Goal: Task Accomplishment & Management: Manage account settings

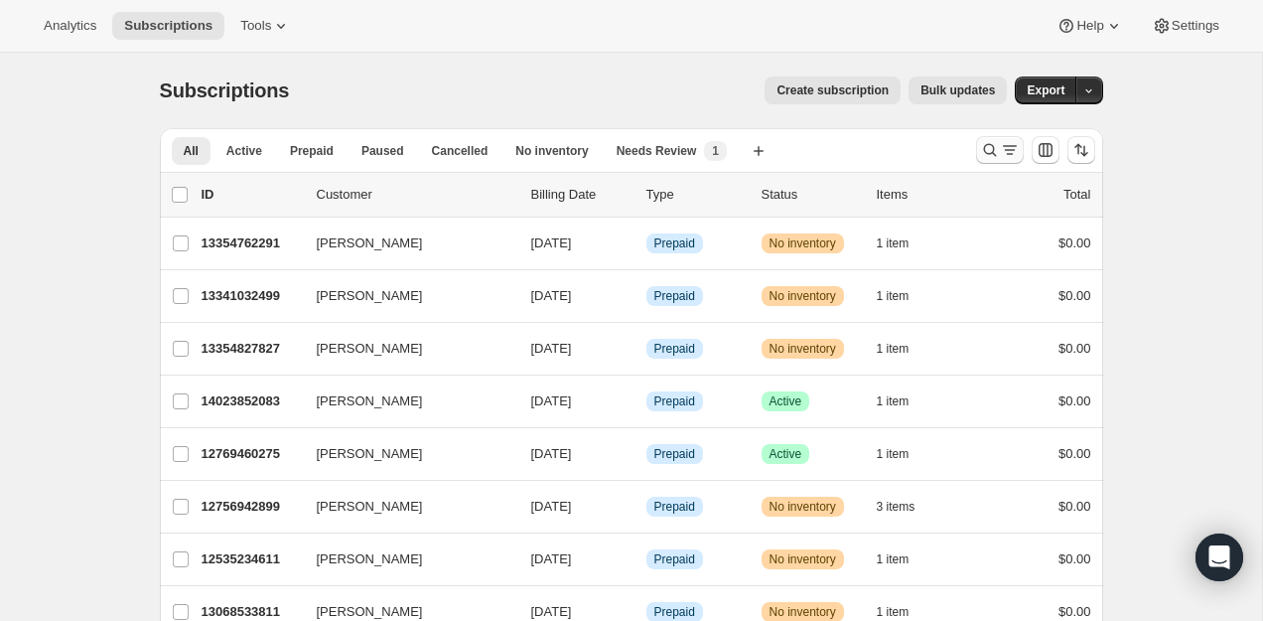
click at [980, 147] on icon "Search and filter results" at bounding box center [990, 150] width 20 height 20
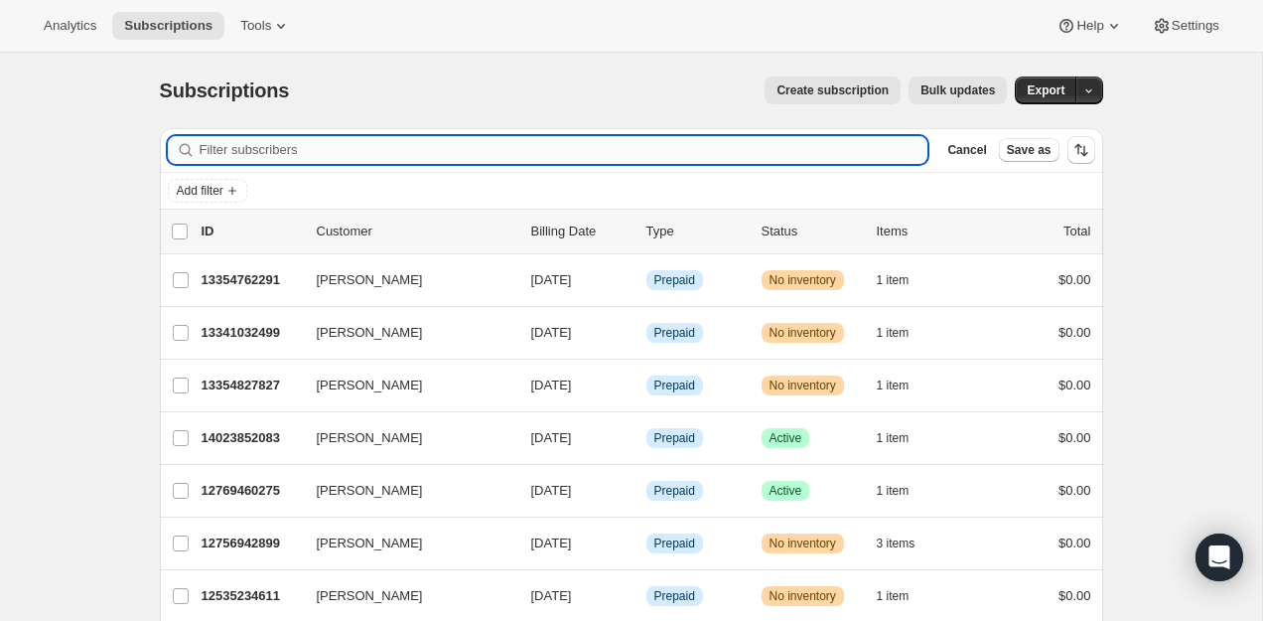
click at [836, 146] on input "Filter subscribers" at bounding box center [564, 150] width 729 height 28
paste input "Kayla Gasper"
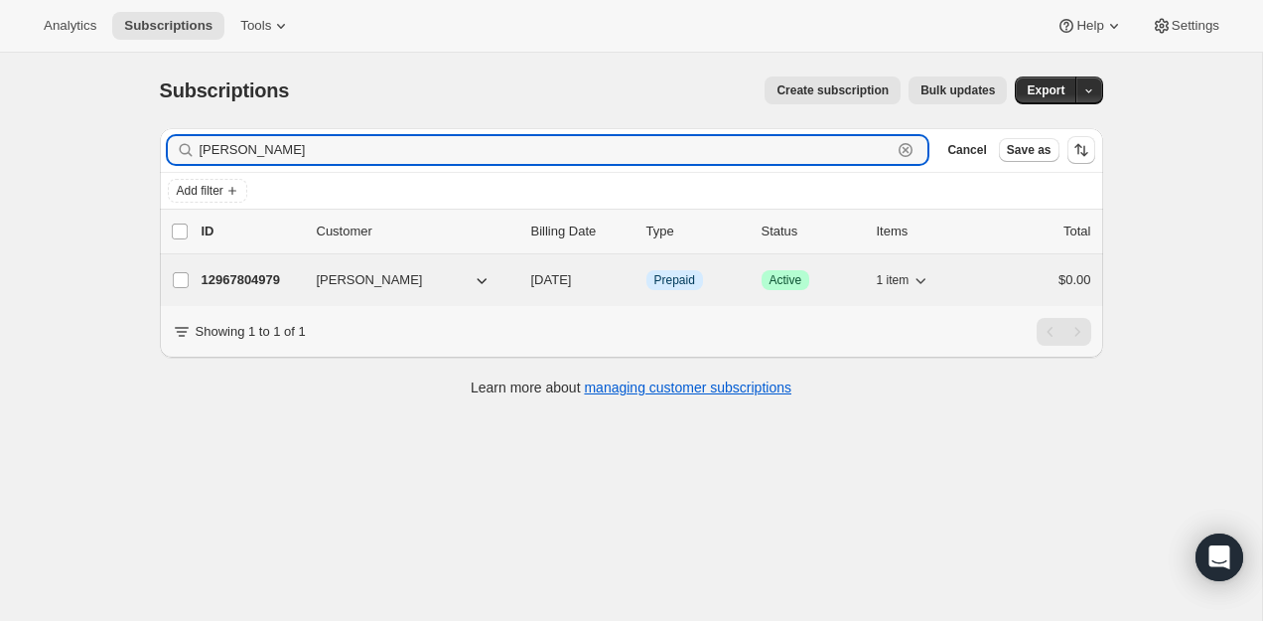
type input "Kayla Gasper"
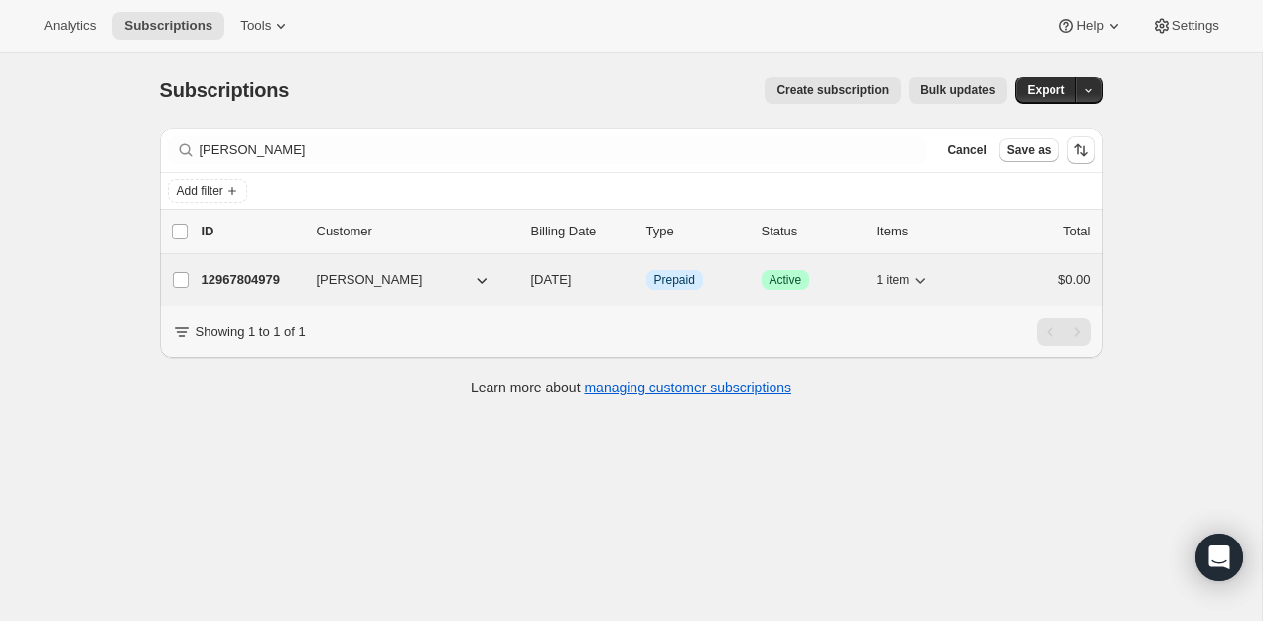
click at [226, 284] on p "12967804979" at bounding box center [251, 280] width 99 height 20
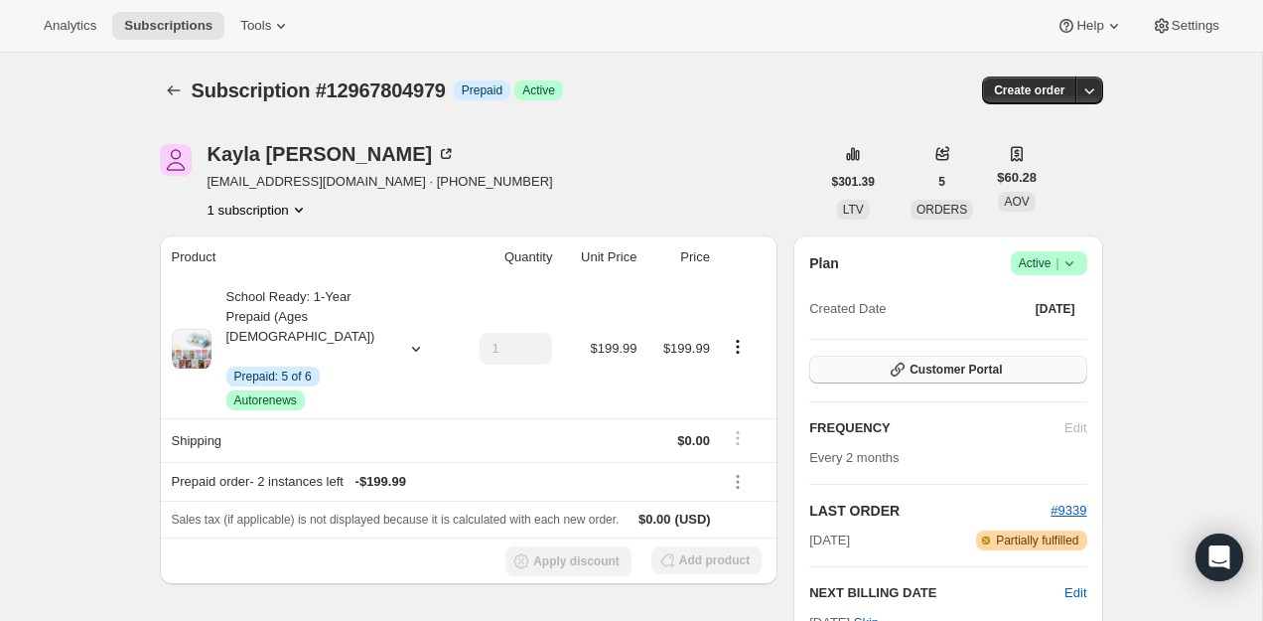
click at [946, 360] on button "Customer Portal" at bounding box center [947, 369] width 277 height 28
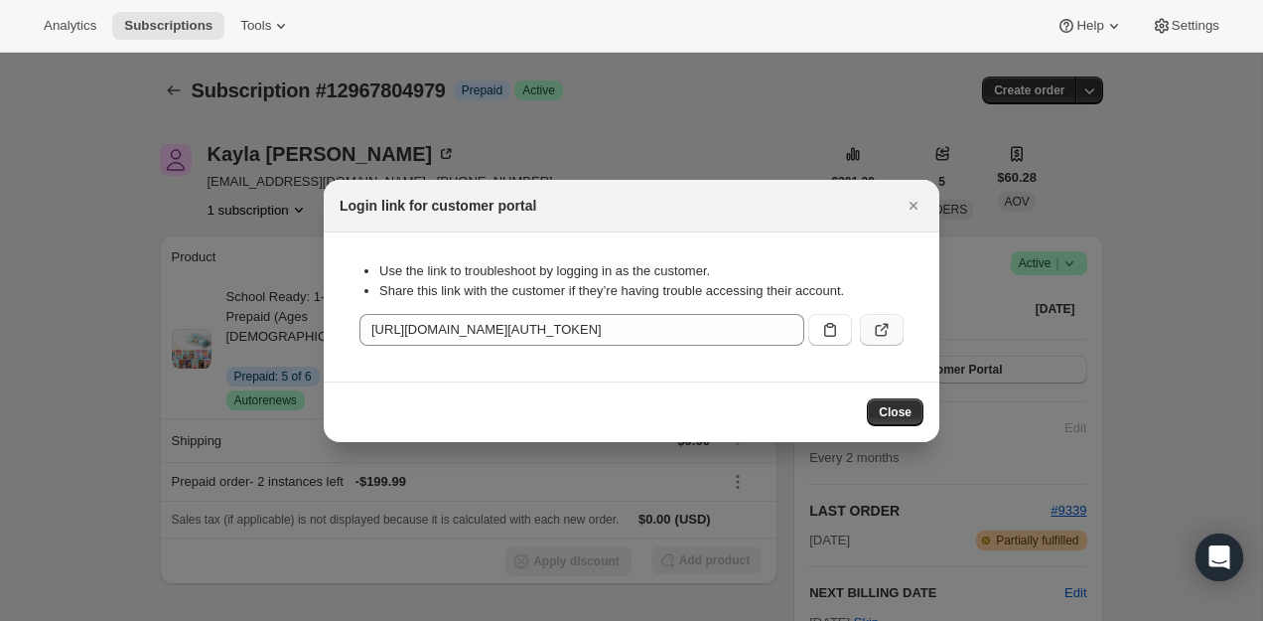
click at [881, 328] on icon ":rcd:" at bounding box center [882, 330] width 20 height 20
click at [892, 211] on div "Login link for customer portal" at bounding box center [632, 206] width 584 height 20
click at [902, 209] on button "Close" at bounding box center [914, 206] width 28 height 28
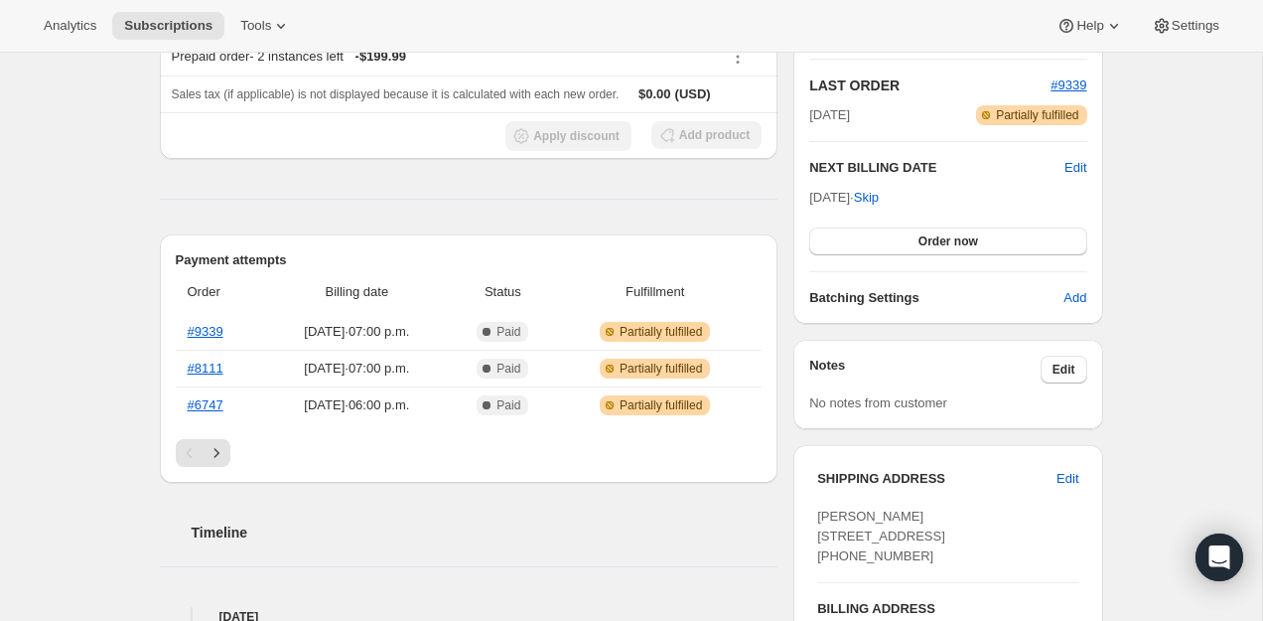
scroll to position [372, 0]
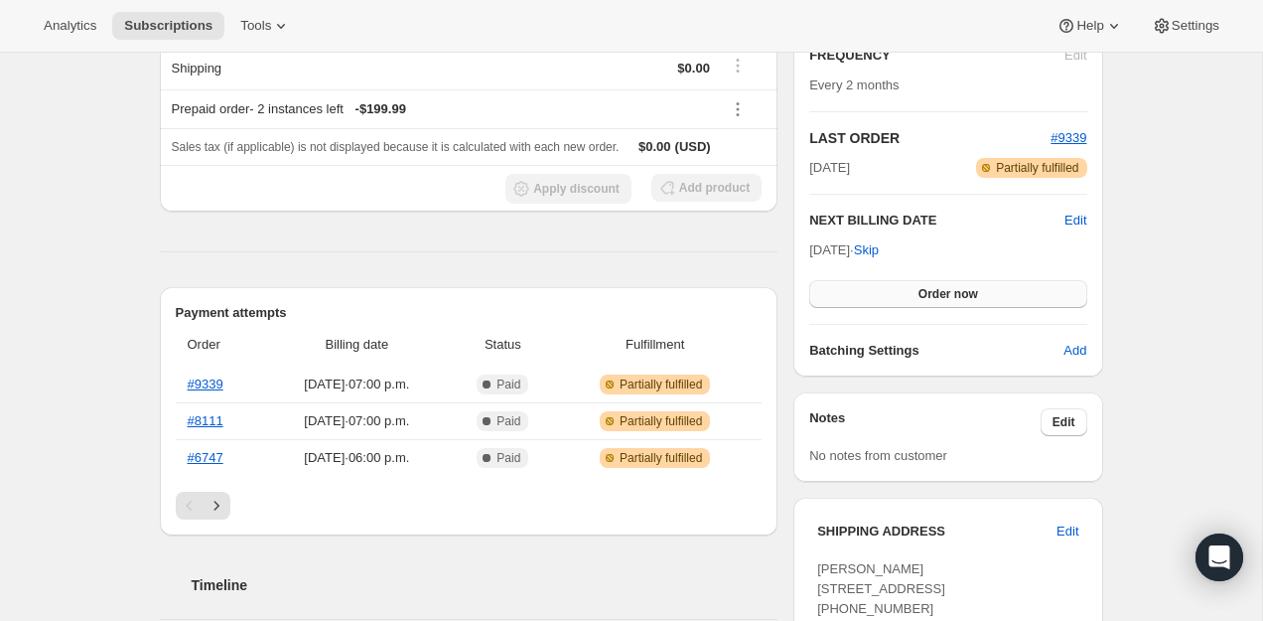
click at [929, 295] on span "Order now" at bounding box center [949, 294] width 60 height 16
click at [929, 295] on span "Click to confirm" at bounding box center [948, 294] width 90 height 16
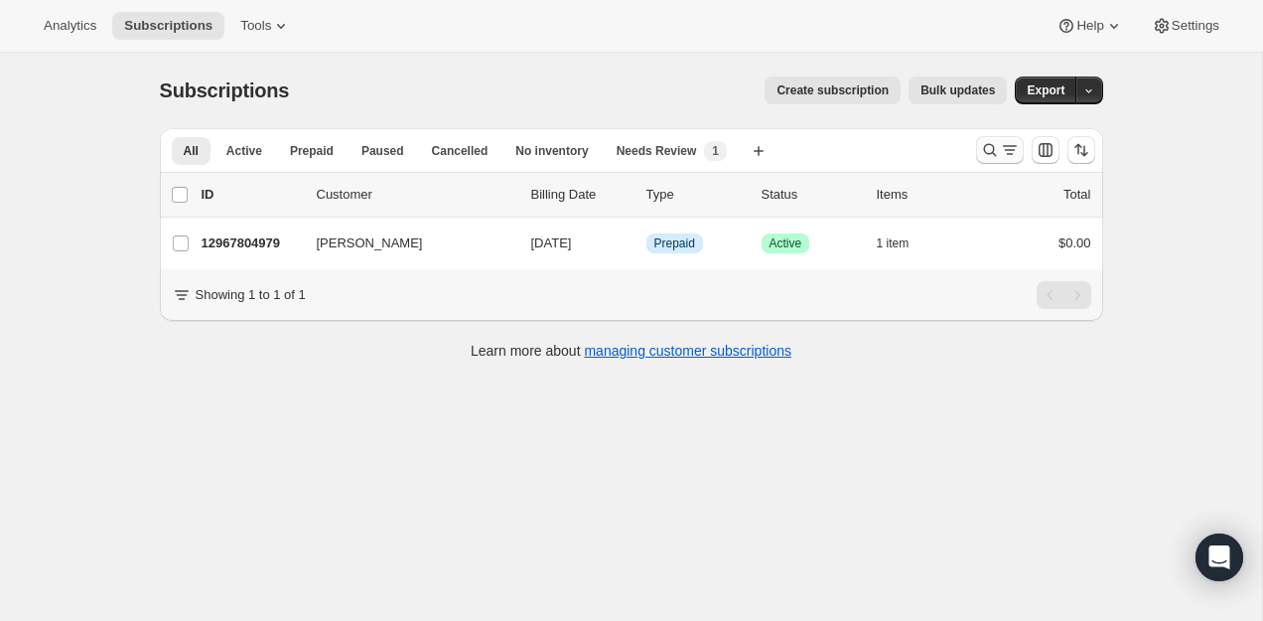
click at [1002, 155] on icon "Search and filter results" at bounding box center [1010, 150] width 20 height 20
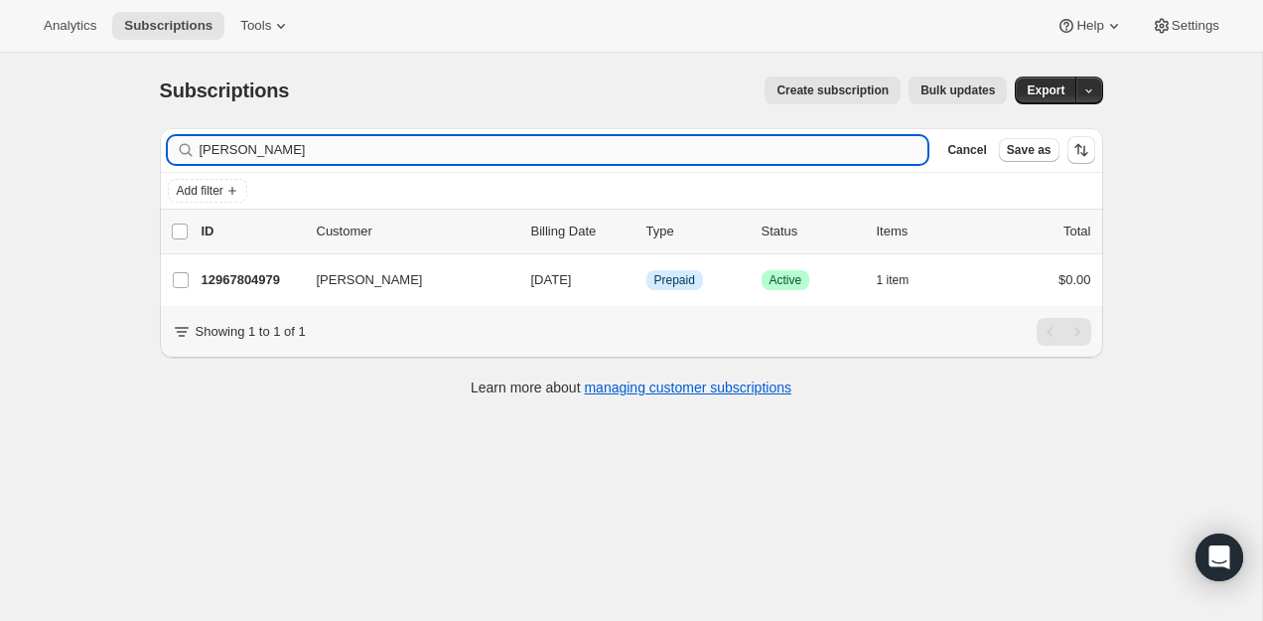
click at [600, 150] on input "Kayla Gasper" at bounding box center [564, 150] width 729 height 28
click at [599, 150] on input "Kayla Gasper" at bounding box center [564, 150] width 729 height 28
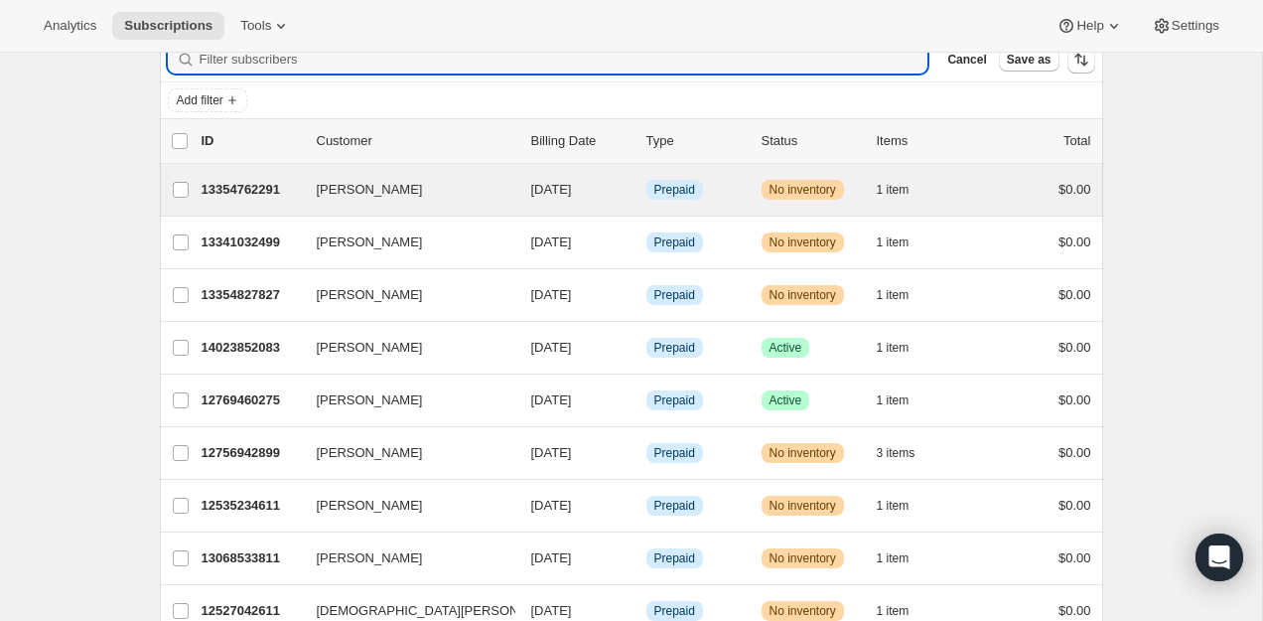
scroll to position [98, 0]
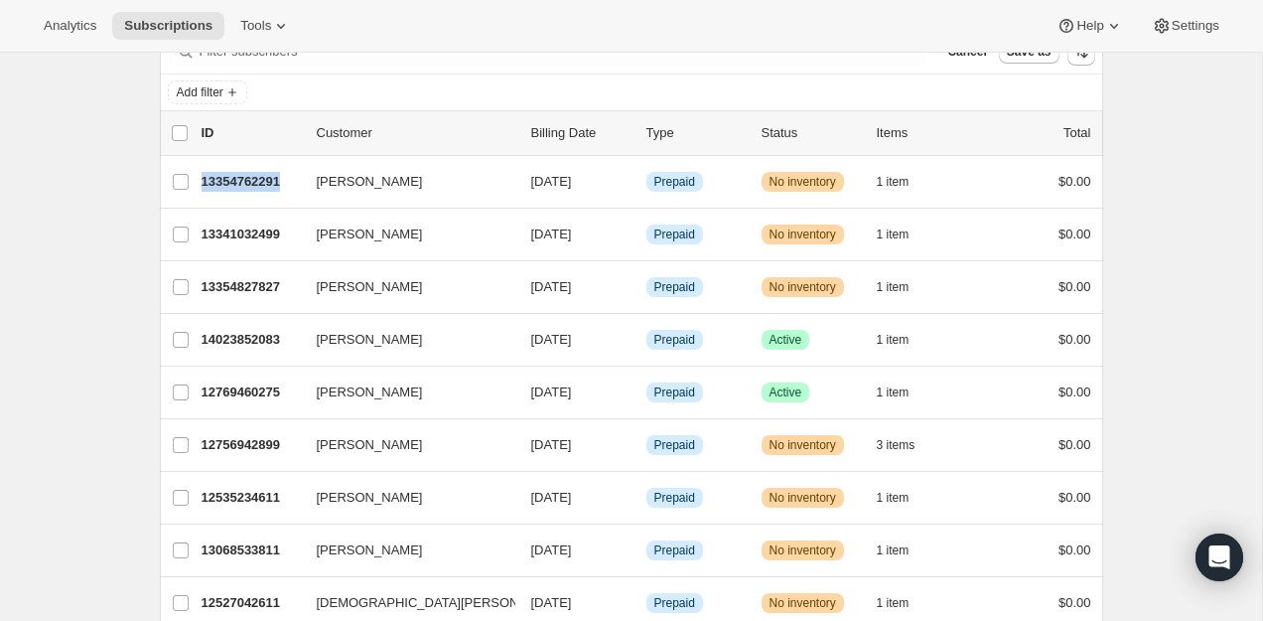
click at [222, 173] on p "13354762291" at bounding box center [251, 182] width 99 height 20
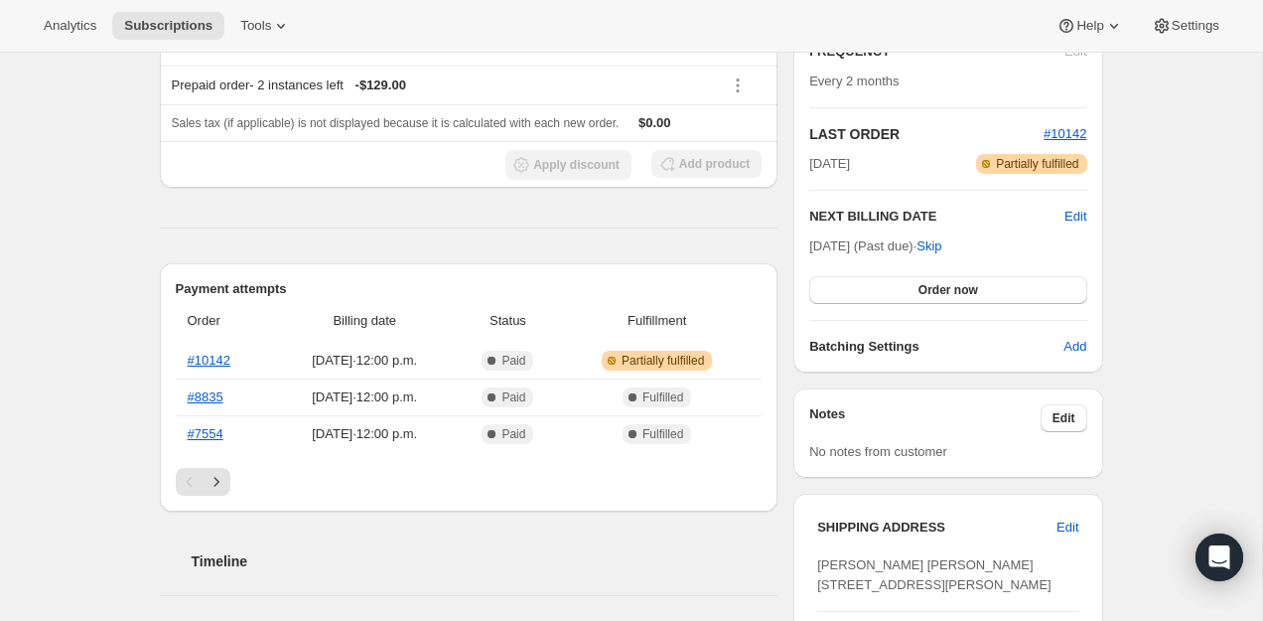
scroll to position [422, 0]
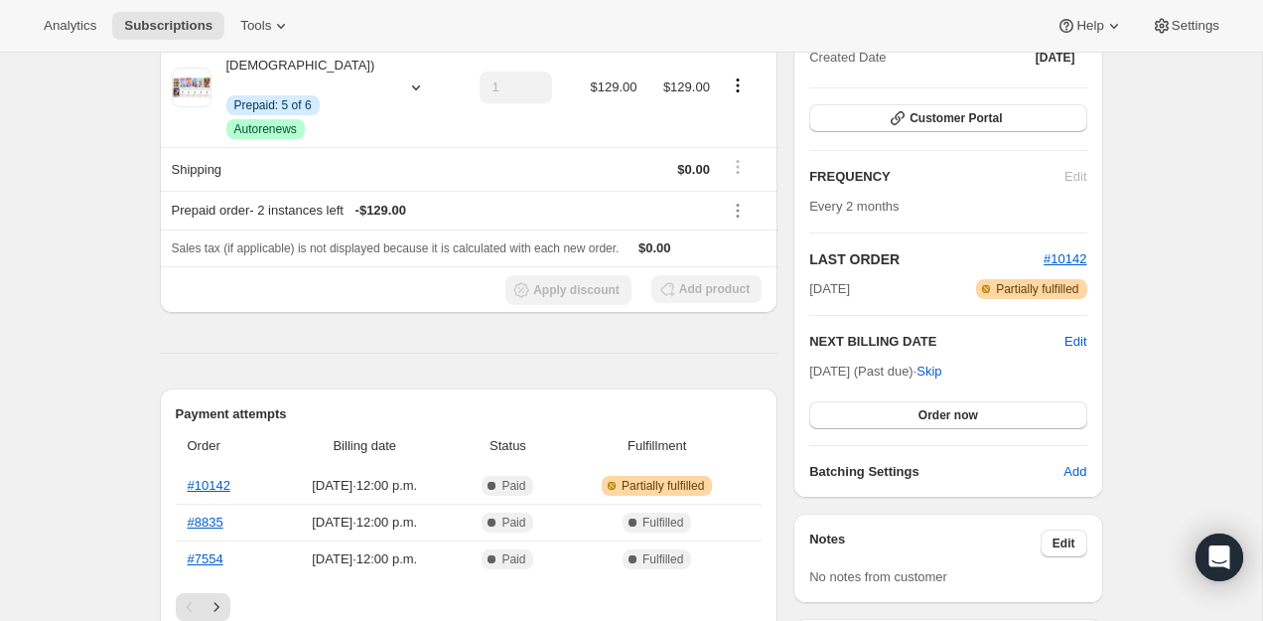
click at [958, 133] on div "Plan Warning No Inventory | Created Date Jan 14, 2025 Customer Portal FREQUENCY…" at bounding box center [947, 241] width 277 height 482
click at [968, 121] on span "Customer Portal" at bounding box center [956, 118] width 92 height 16
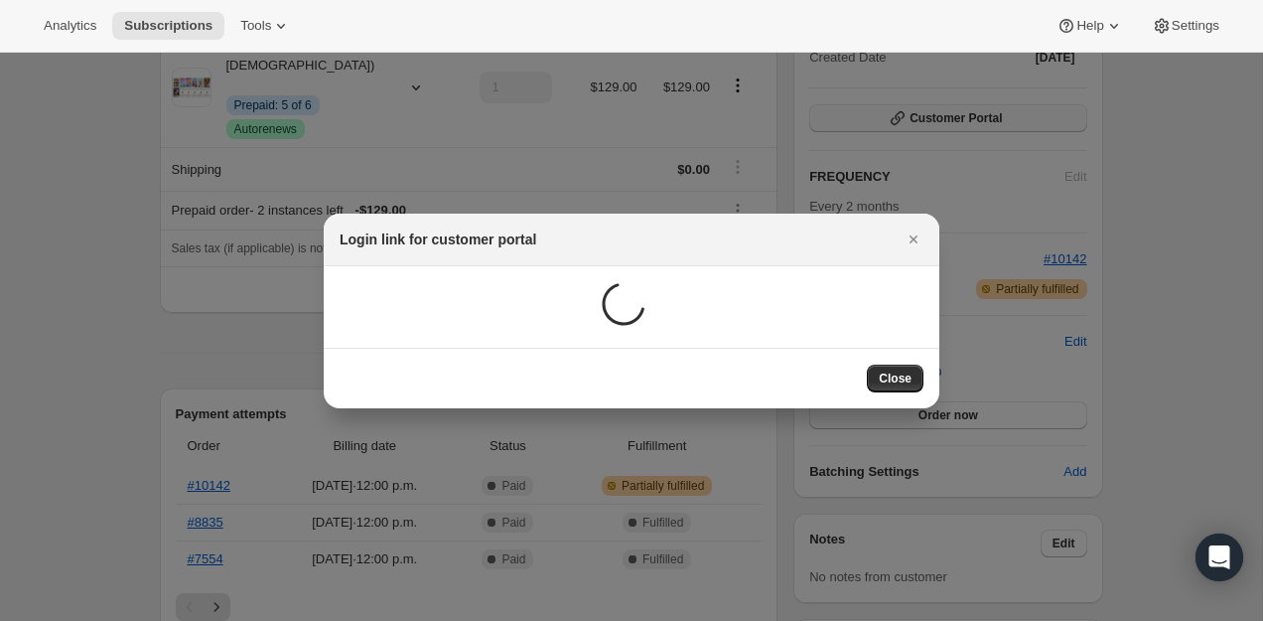
scroll to position [0, 0]
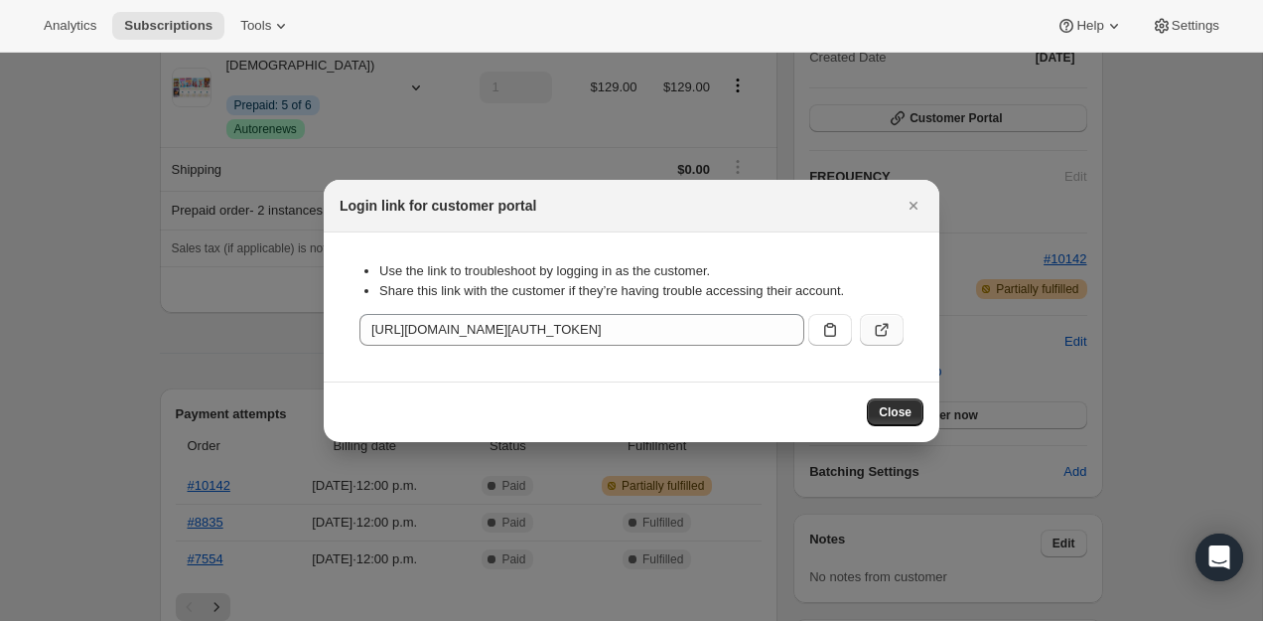
click at [897, 338] on button ":rpm:" at bounding box center [882, 330] width 44 height 32
click at [918, 194] on button "Close" at bounding box center [914, 206] width 28 height 28
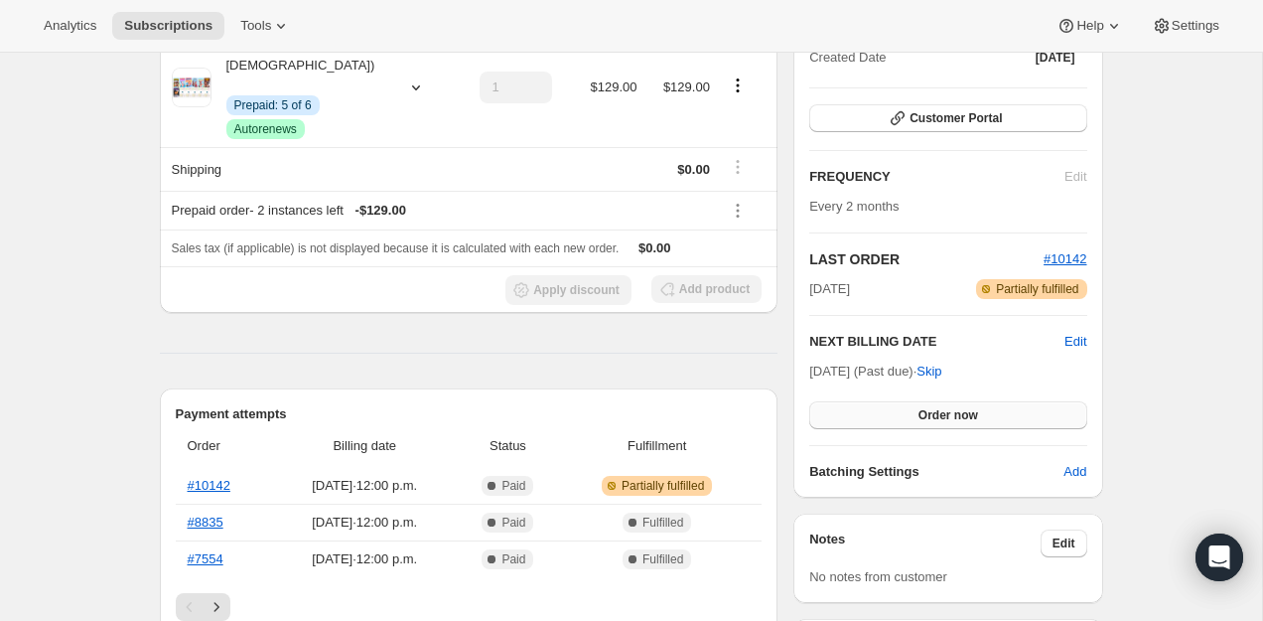
click at [908, 418] on button "Order now" at bounding box center [947, 415] width 277 height 28
click at [908, 418] on span "Click to confirm" at bounding box center [948, 415] width 90 height 16
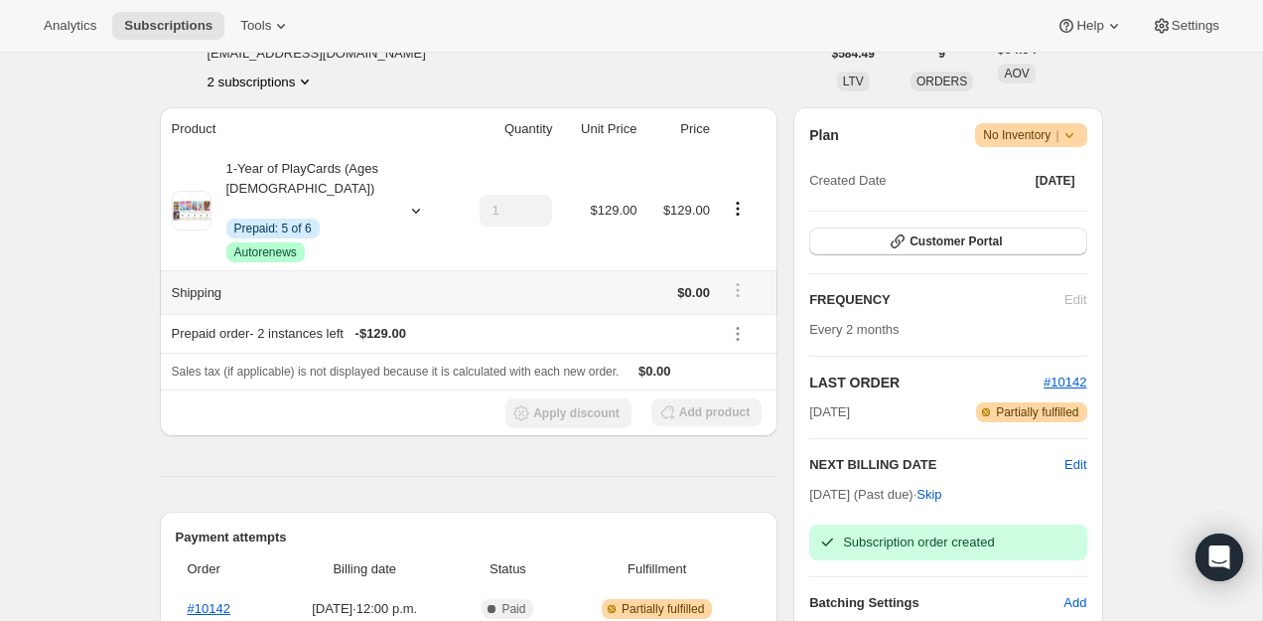
scroll to position [0, 0]
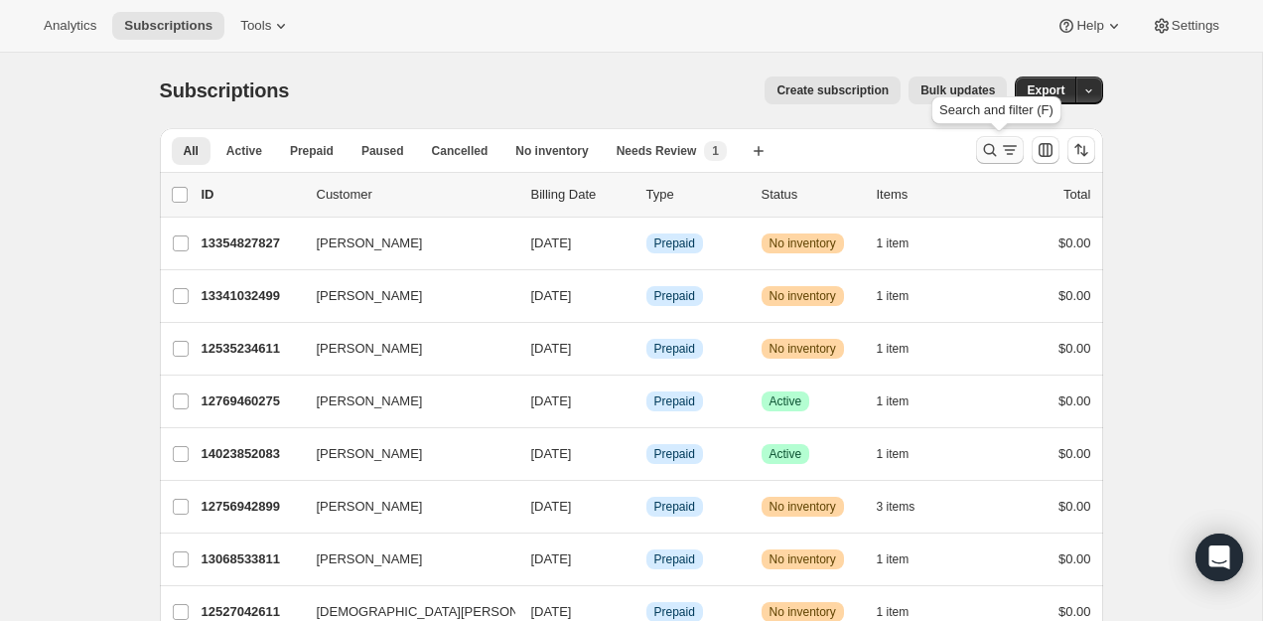
click at [1000, 144] on icon "Search and filter results" at bounding box center [1010, 150] width 20 height 20
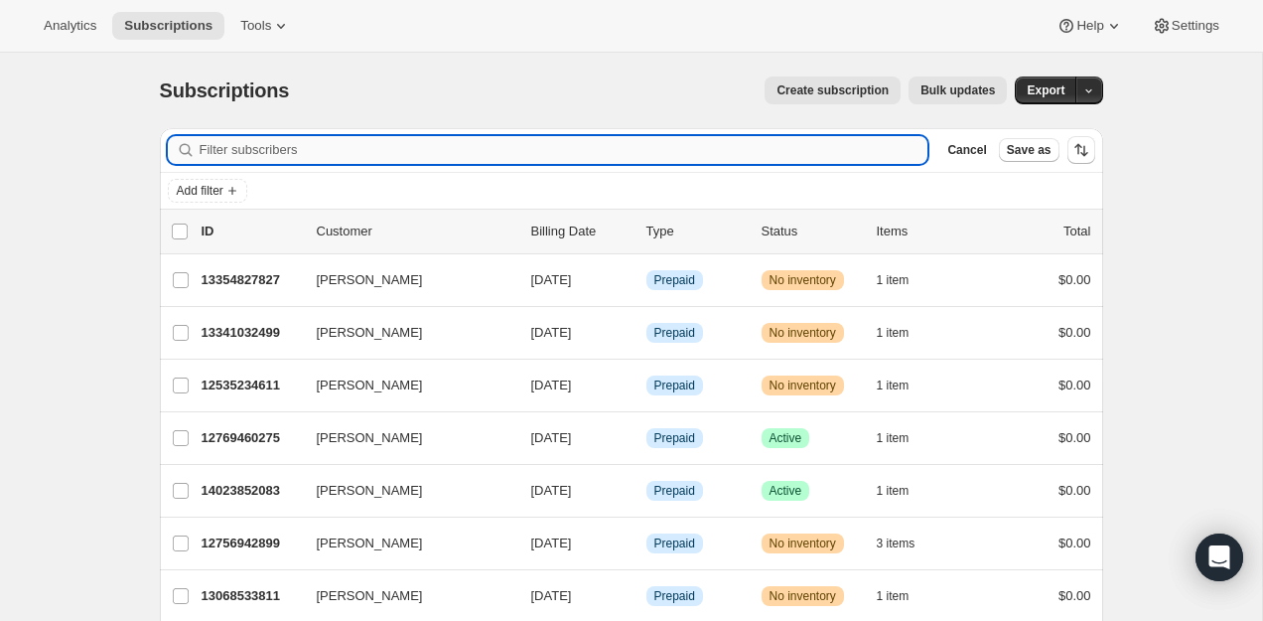
click at [764, 146] on input "Filter subscribers" at bounding box center [564, 150] width 729 height 28
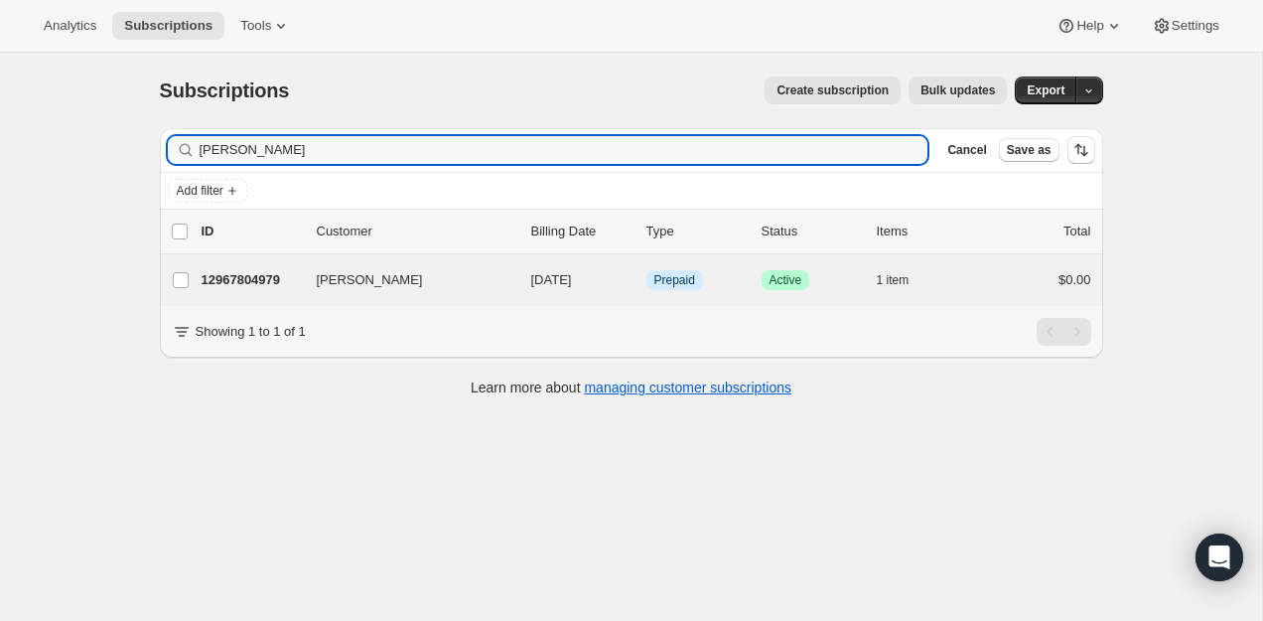
type input "Kayla Gasper"
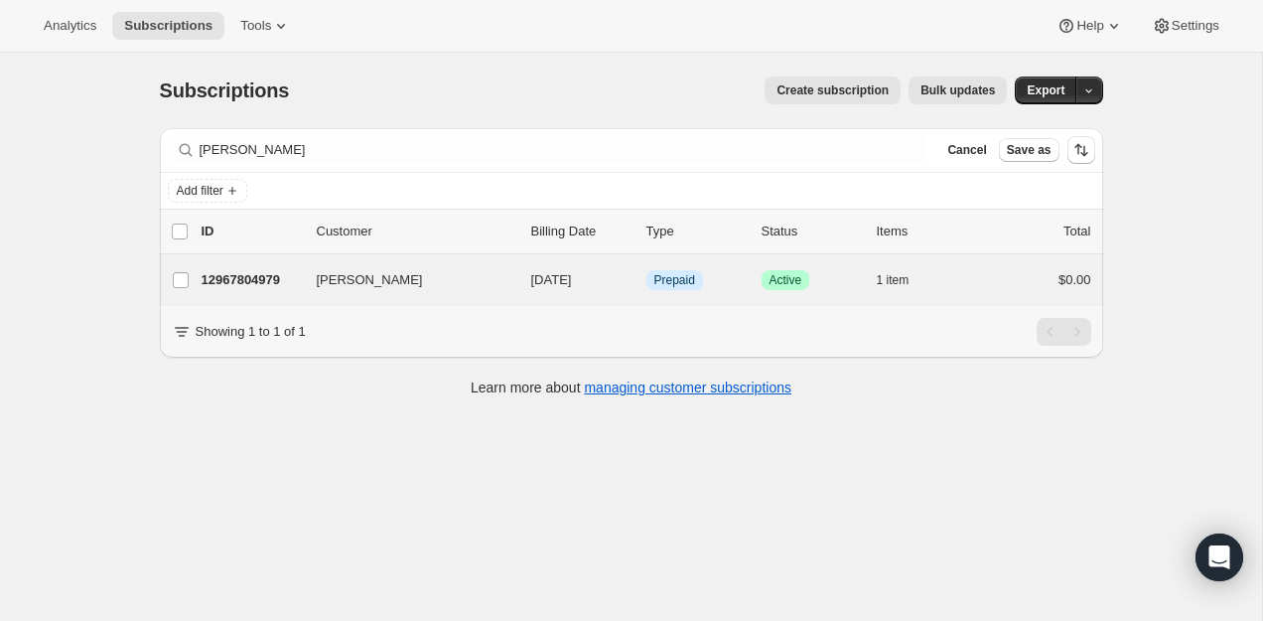
click at [228, 264] on div "Kayla Gasper 12967804979 Kayla Gasper 11/25/2025 Info Prepaid Success Active 1 …" at bounding box center [631, 280] width 943 height 52
click at [231, 275] on p "12967804979" at bounding box center [251, 280] width 99 height 20
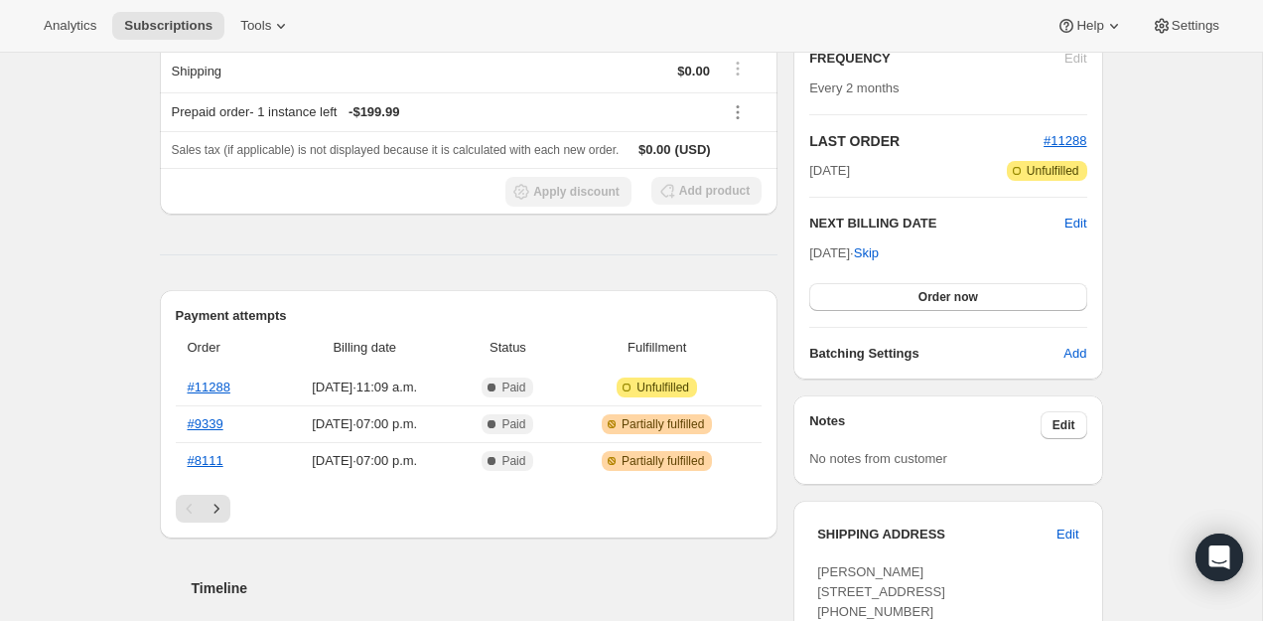
scroll to position [61, 0]
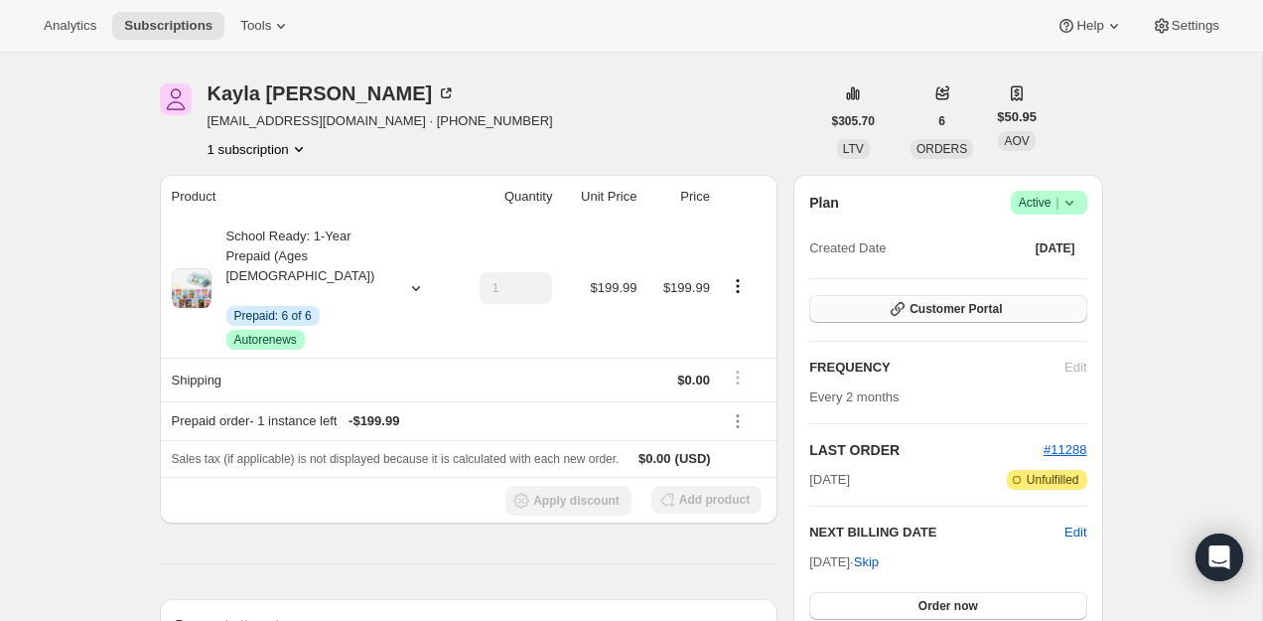
click at [914, 305] on span "Customer Portal" at bounding box center [956, 309] width 92 height 16
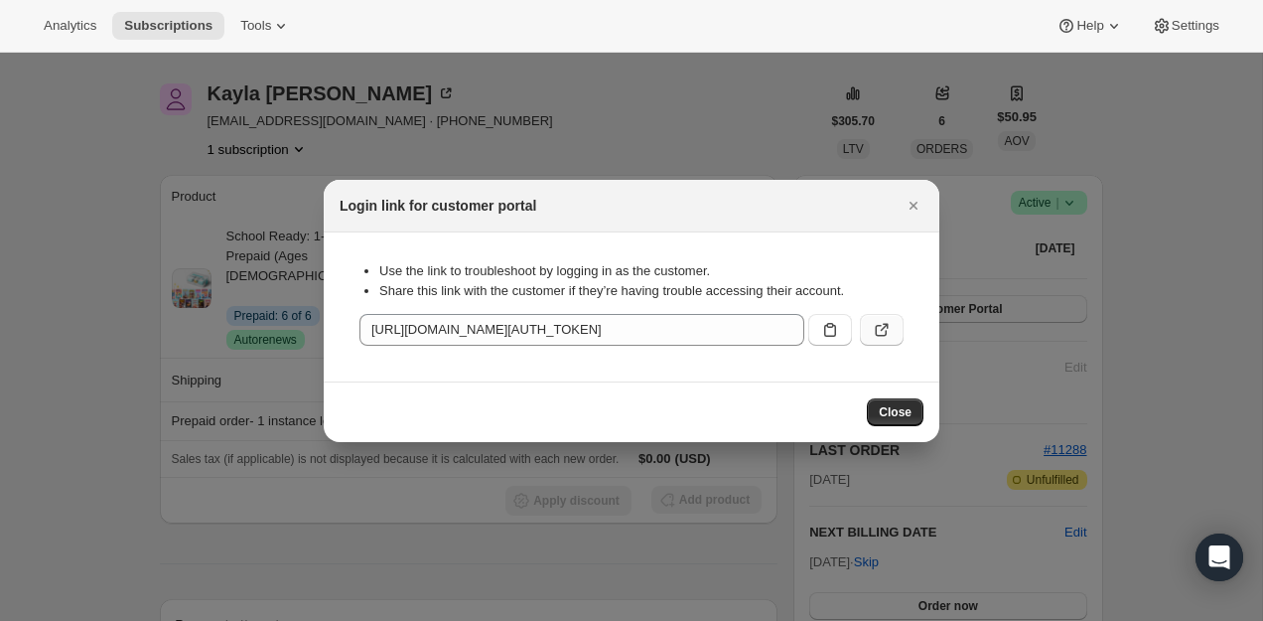
click at [895, 322] on button ":rcd:" at bounding box center [882, 330] width 44 height 32
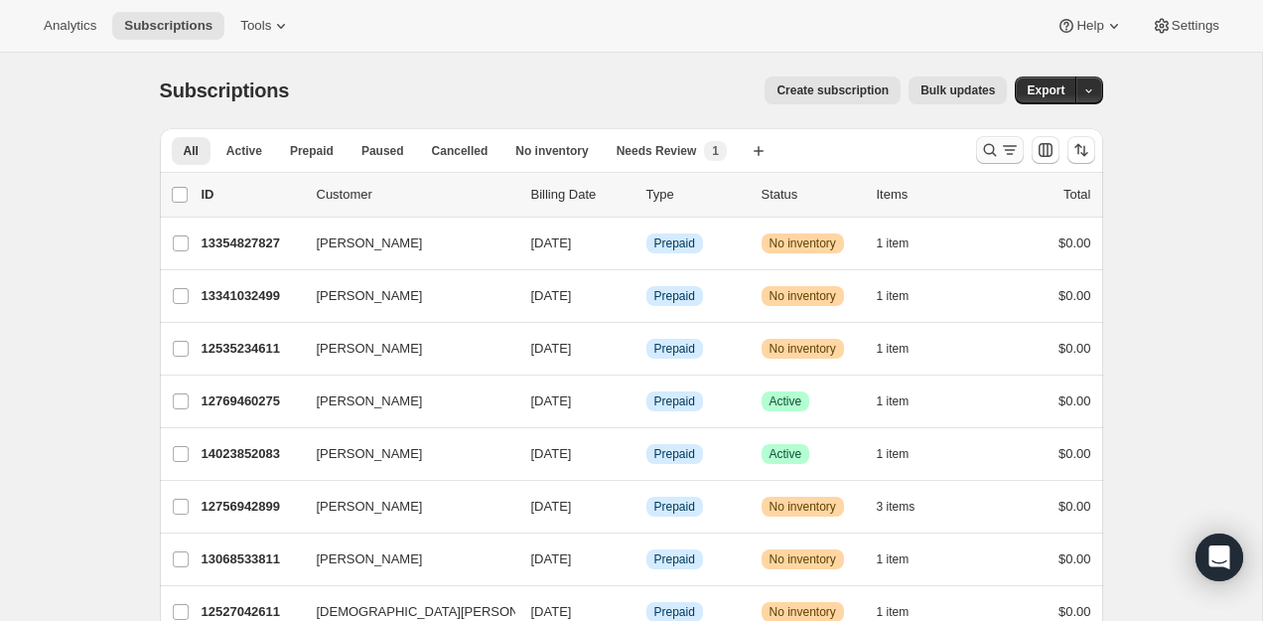
click at [1002, 153] on icon "Search and filter results" at bounding box center [1010, 150] width 20 height 20
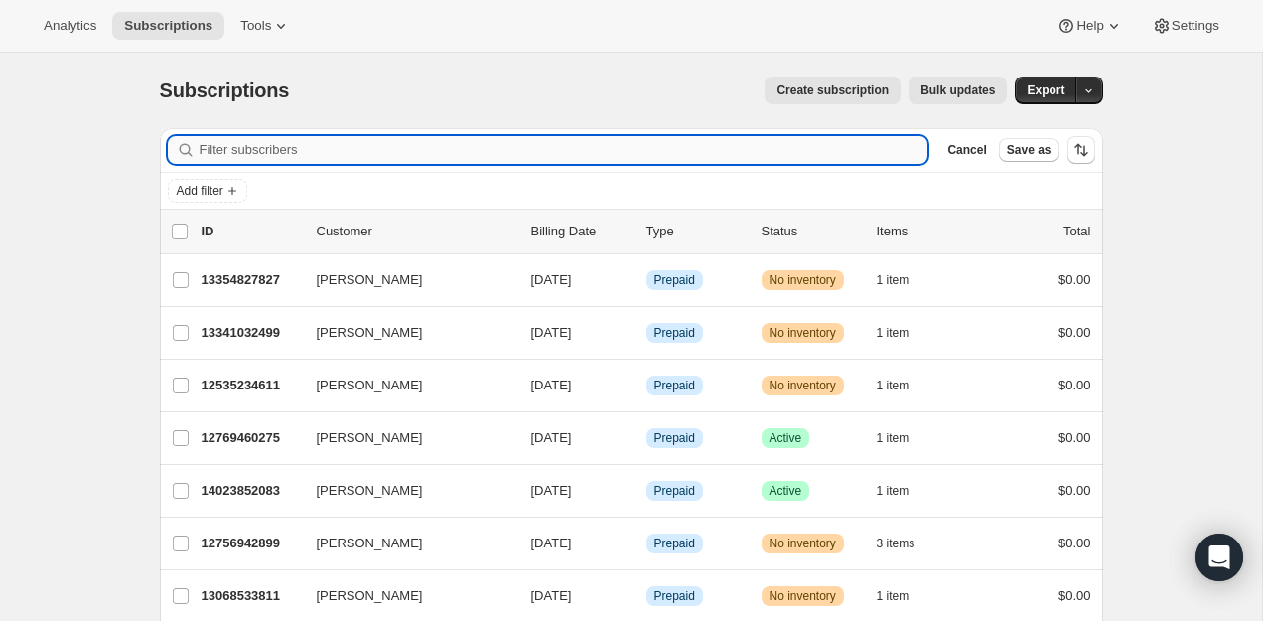
click at [735, 140] on input "Filter subscribers" at bounding box center [564, 150] width 729 height 28
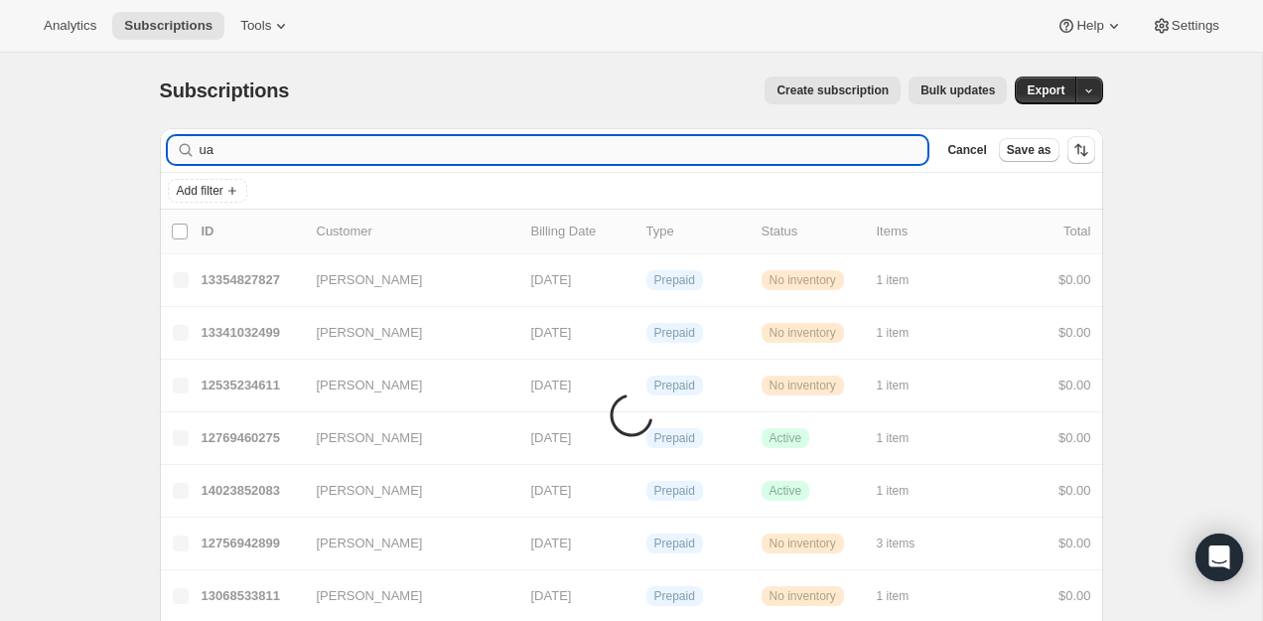
type input "u"
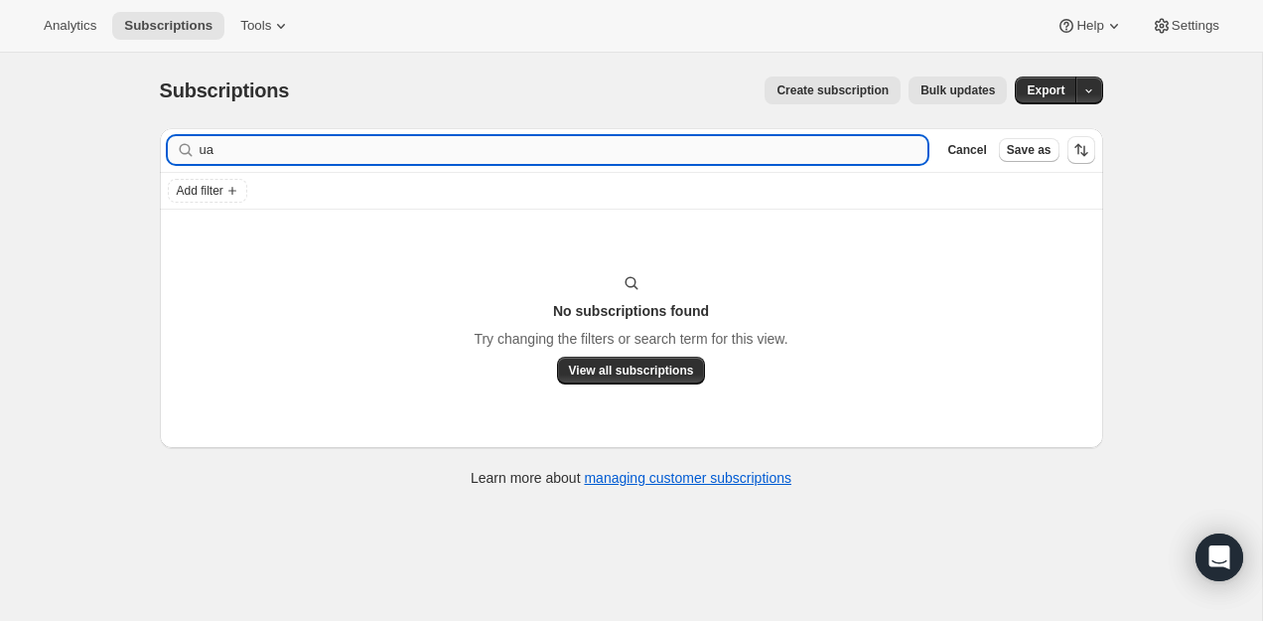
type input "u"
type input "y"
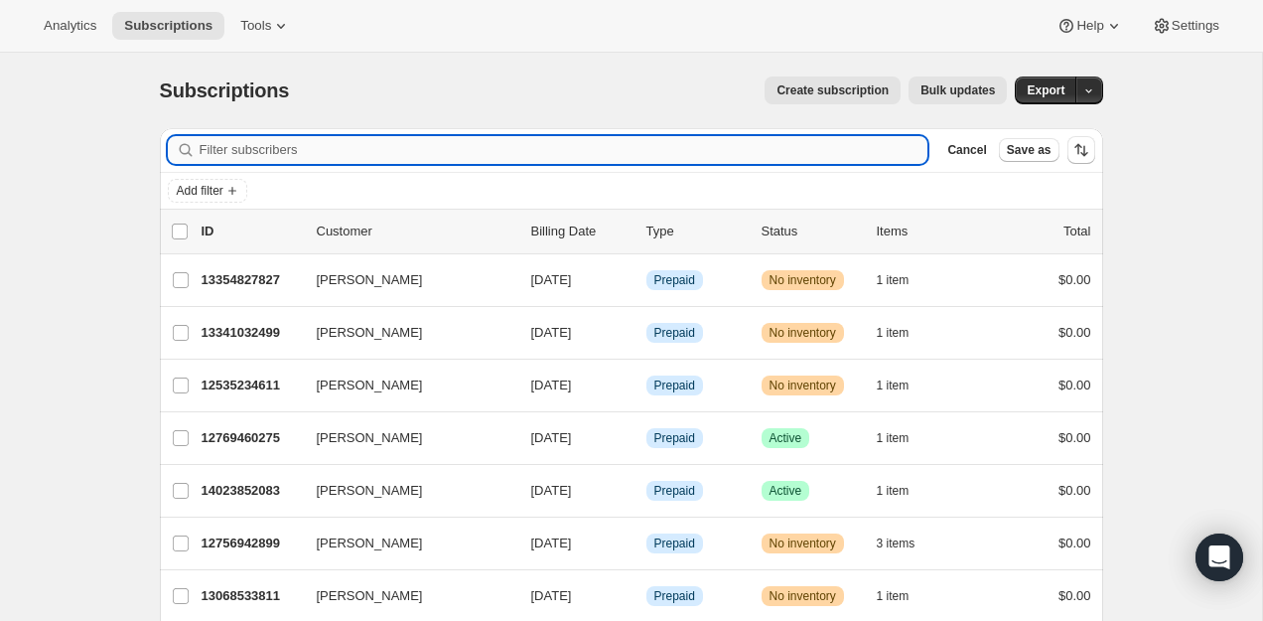
click at [334, 150] on input "Filter subscribers" at bounding box center [564, 150] width 729 height 28
paste input "tazzyyaz@gmail.com"
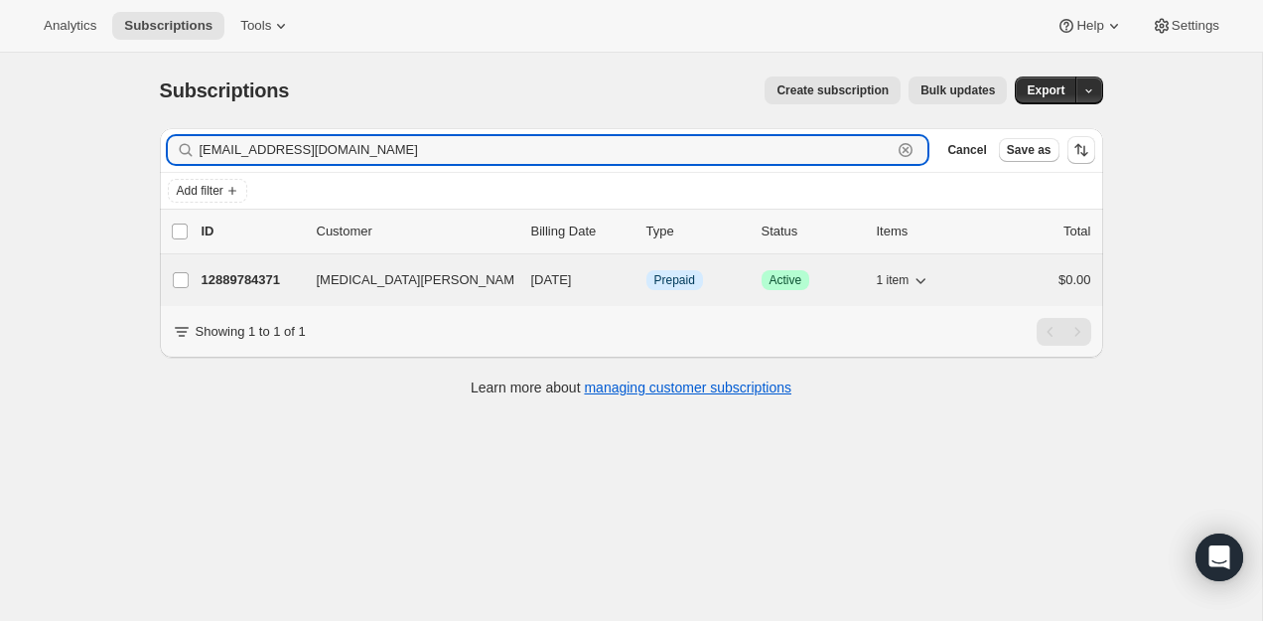
type input "tazzyyaz@gmail.com"
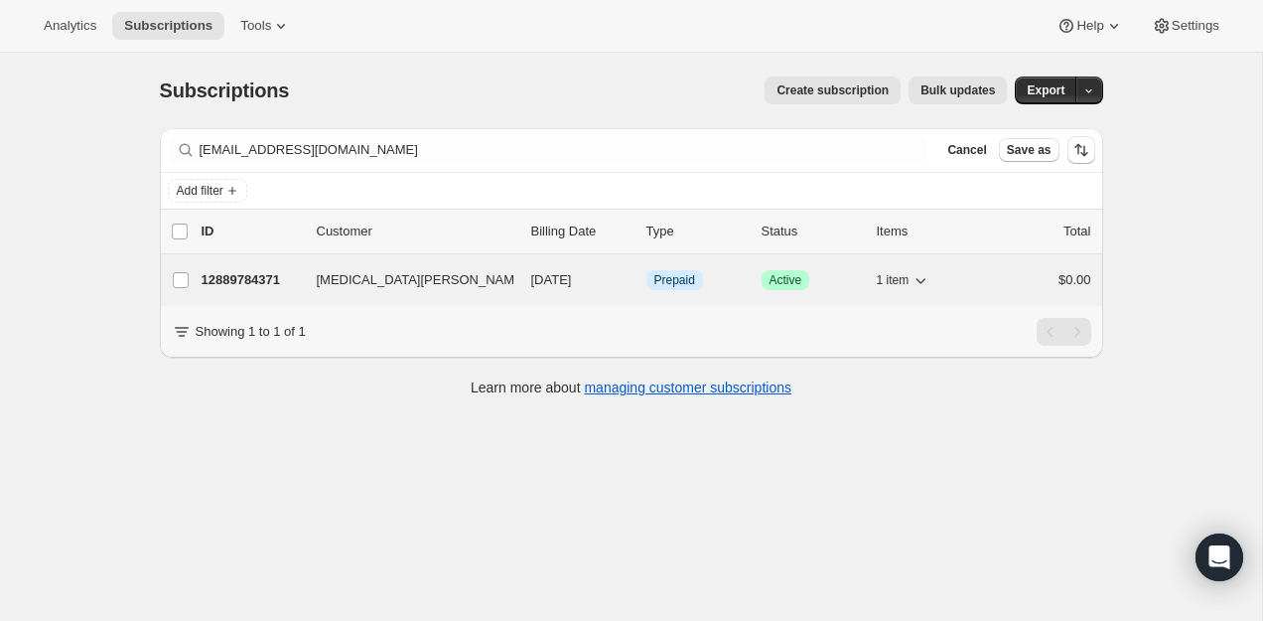
click at [225, 269] on div "12889784371 Yasmin Burgos 10/15/2025 Info Prepaid Success Active 1 item $0.00" at bounding box center [647, 280] width 890 height 28
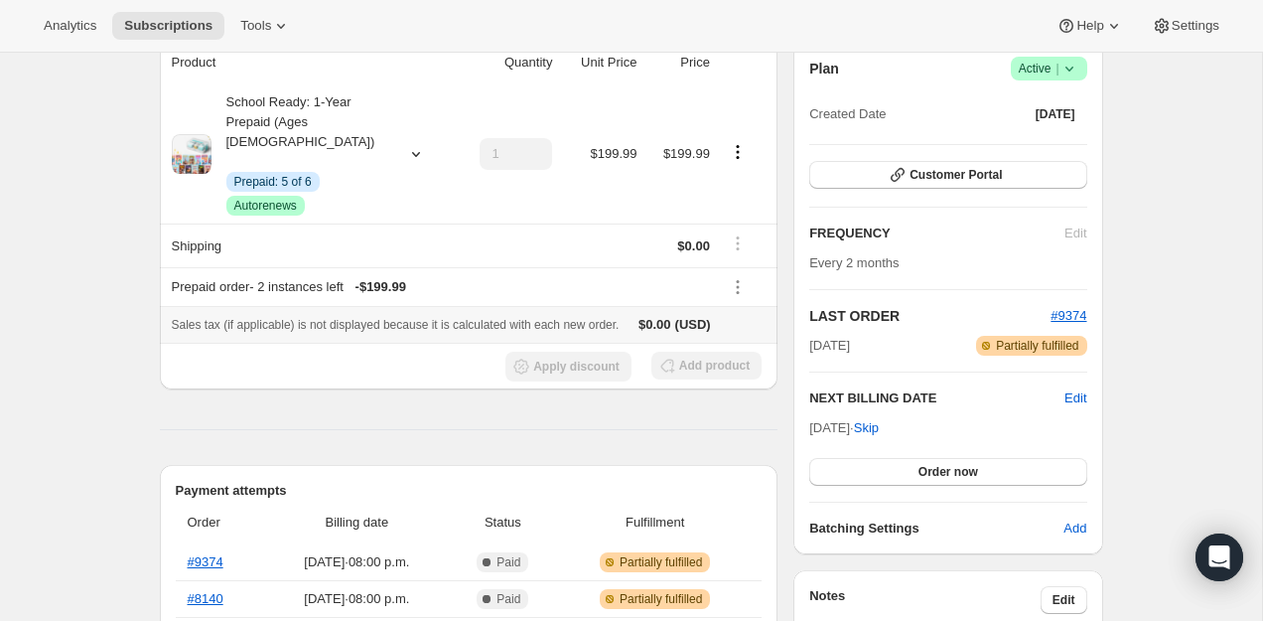
scroll to position [209, 0]
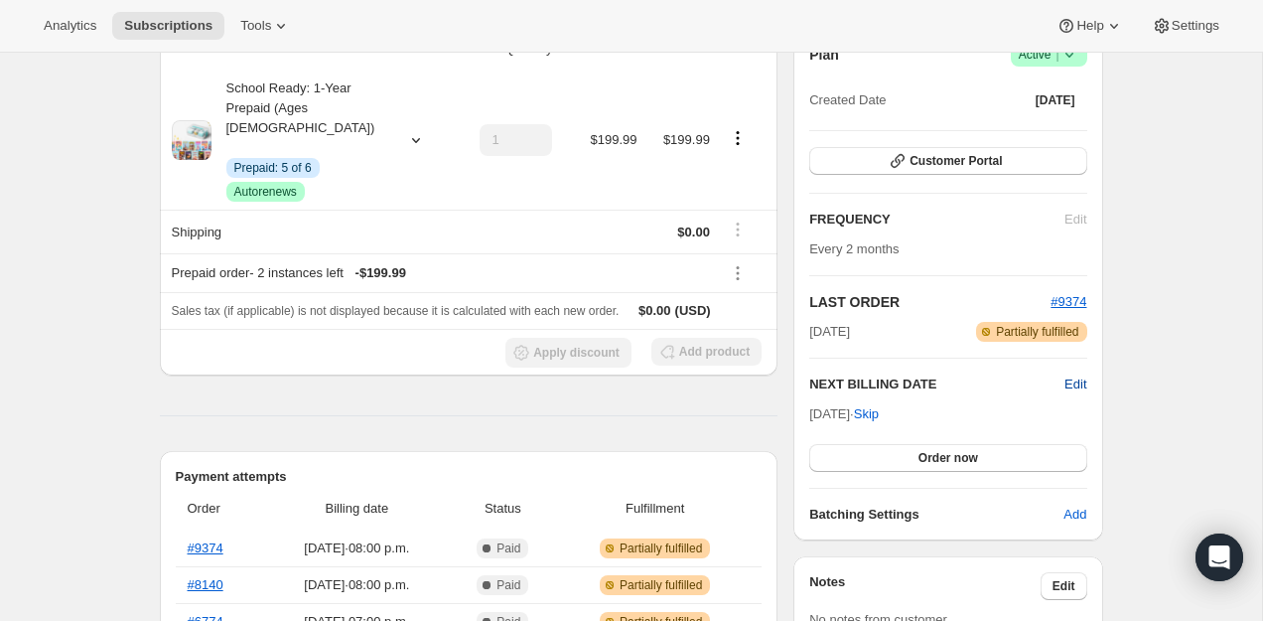
click at [1065, 380] on span "Edit" at bounding box center [1076, 384] width 22 height 20
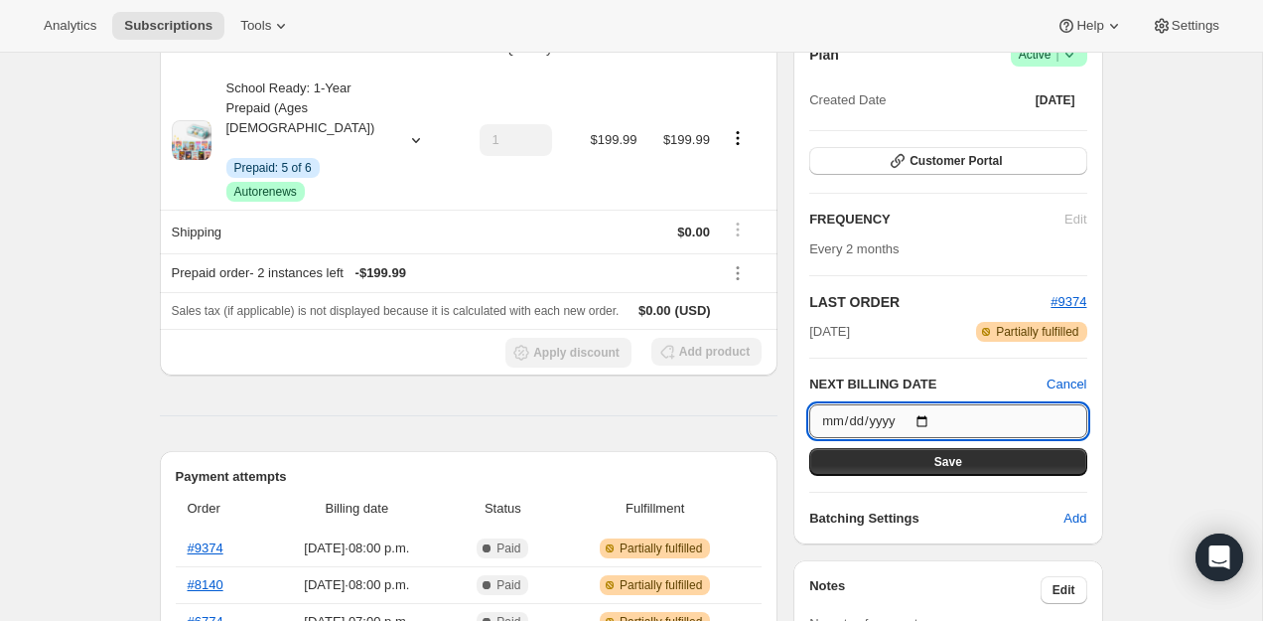
click at [938, 421] on input "2025-10-15" at bounding box center [947, 421] width 277 height 34
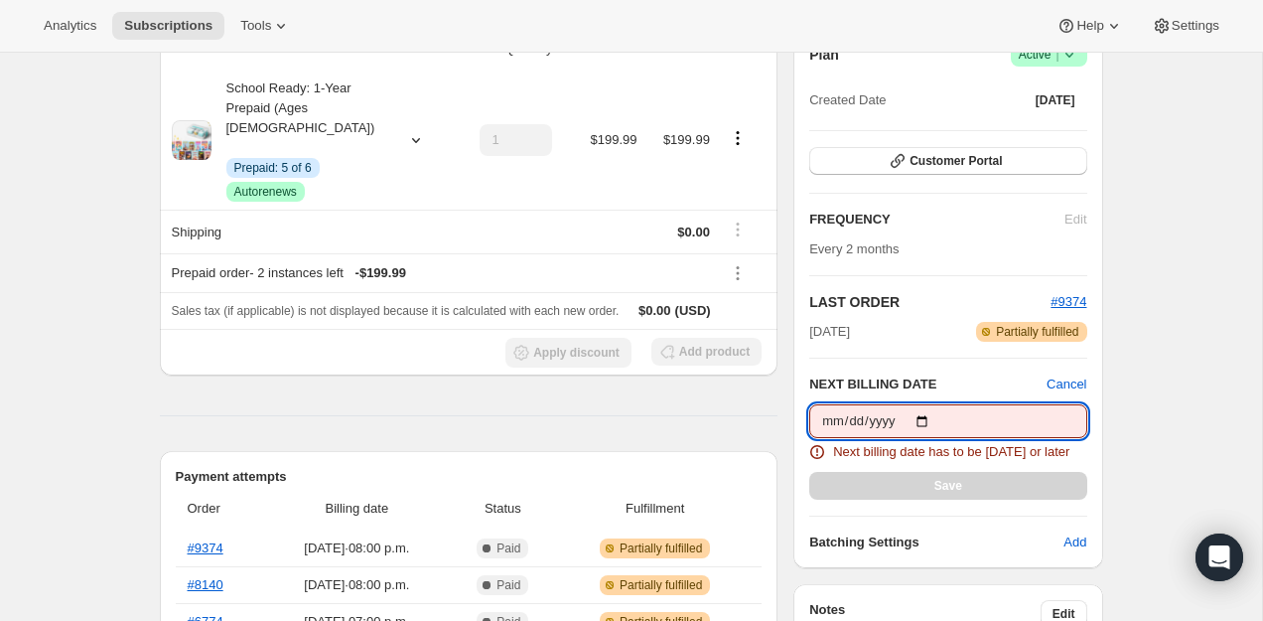
click at [911, 413] on input "2025-09-25" at bounding box center [947, 421] width 277 height 34
click at [929, 420] on input "2025-09-25" at bounding box center [947, 421] width 277 height 34
type input "2025-09-26"
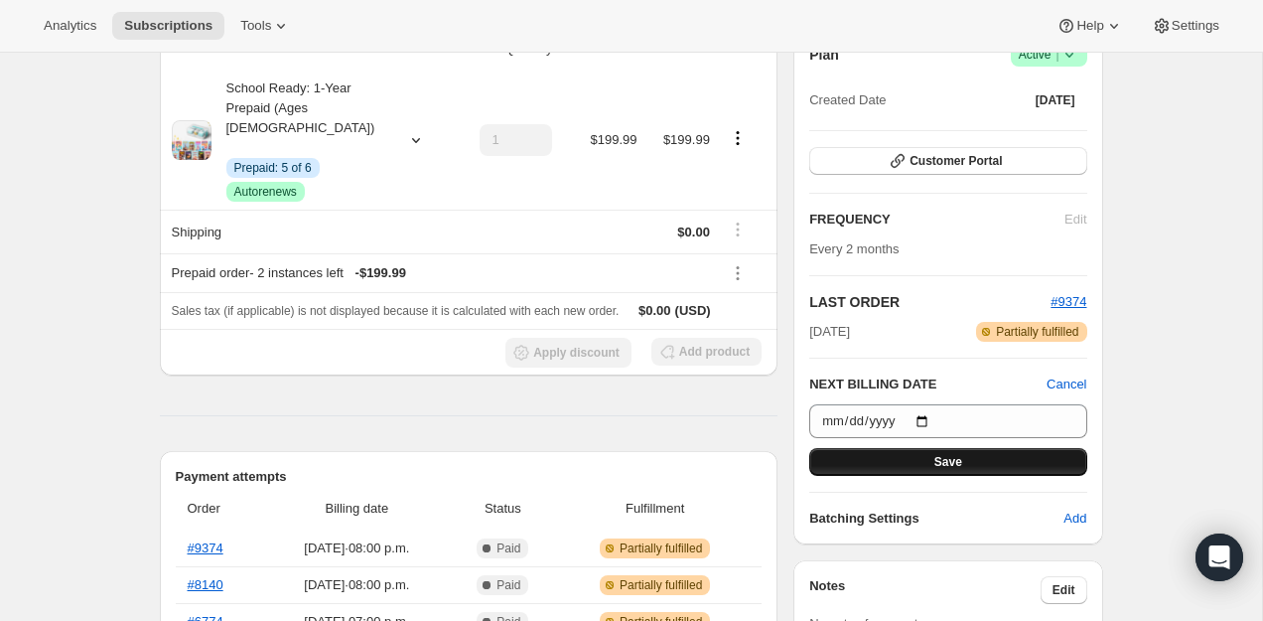
click at [949, 467] on span "Save" at bounding box center [948, 462] width 28 height 16
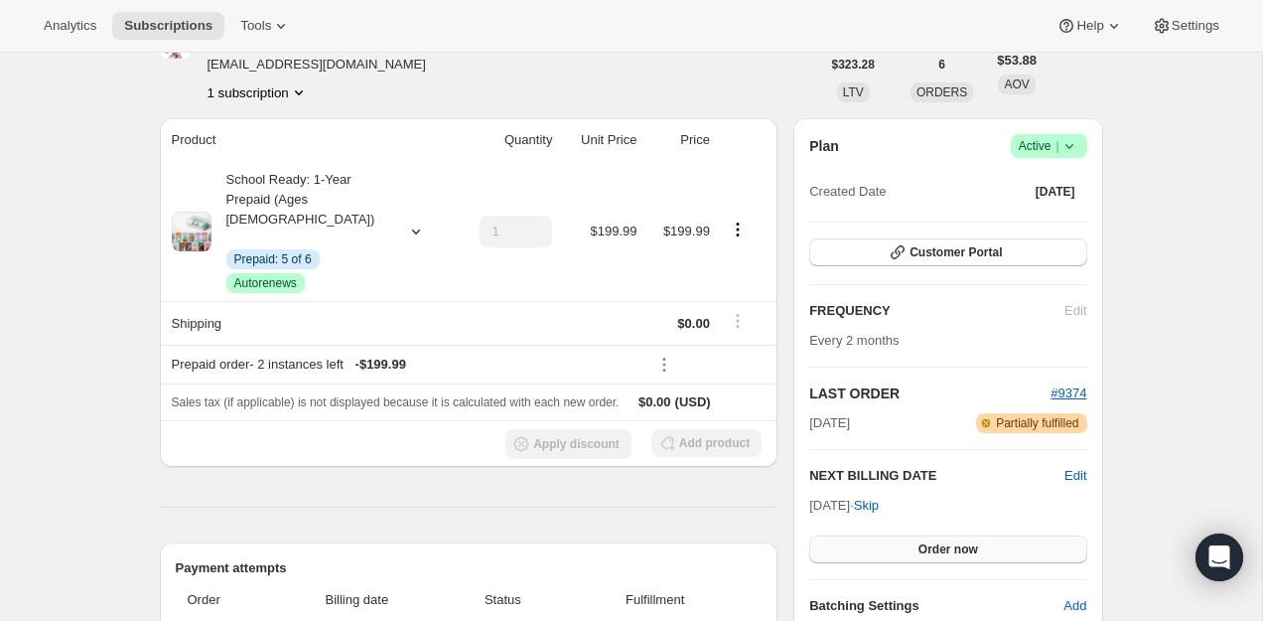
click at [929, 537] on button "Order now" at bounding box center [947, 549] width 277 height 28
click at [929, 537] on button "Click to confirm" at bounding box center [947, 549] width 277 height 28
